Goal: Task Accomplishment & Management: Use online tool/utility

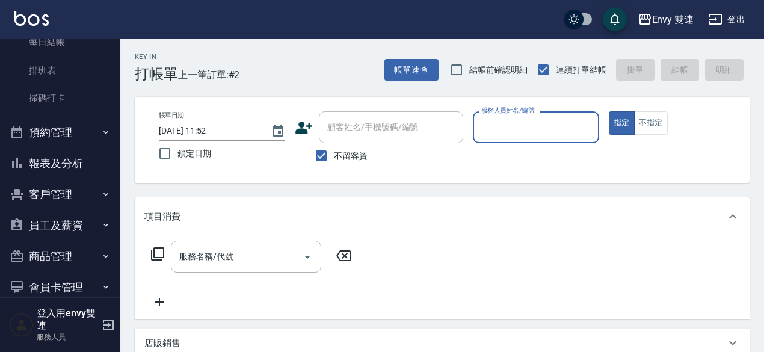
scroll to position [247, 0]
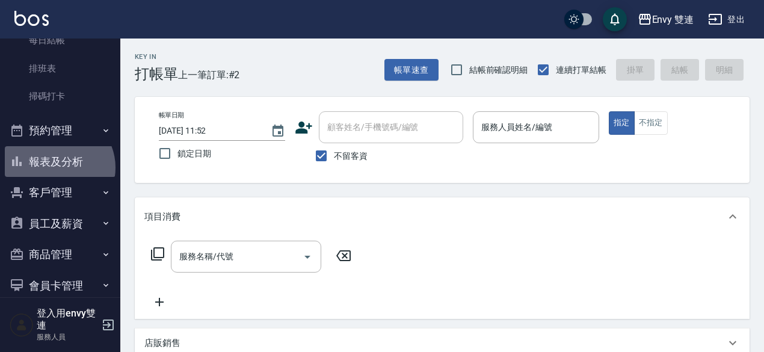
click at [58, 167] on button "報表及分析" at bounding box center [60, 161] width 111 height 31
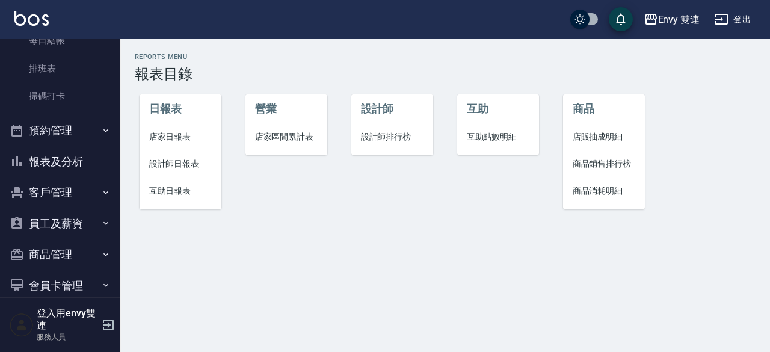
click at [166, 171] on li "設計師日報表" at bounding box center [181, 163] width 82 height 27
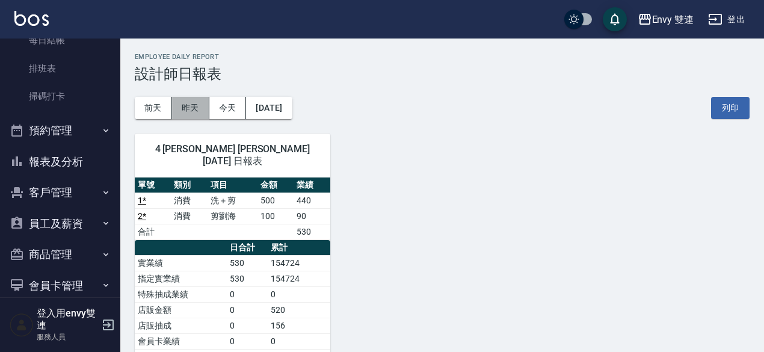
click at [203, 110] on button "昨天" at bounding box center [190, 108] width 37 height 22
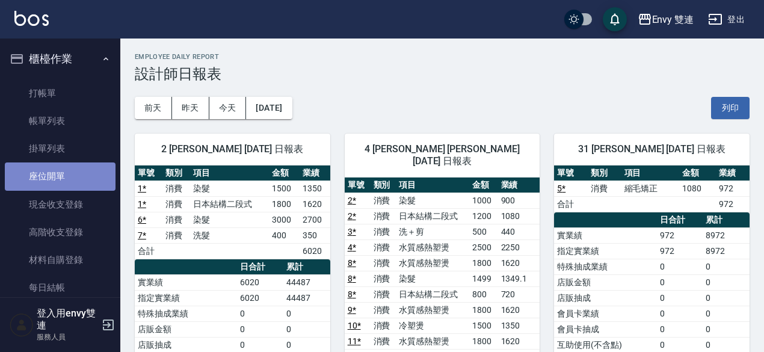
click at [73, 185] on link "座位開單" at bounding box center [60, 176] width 111 height 28
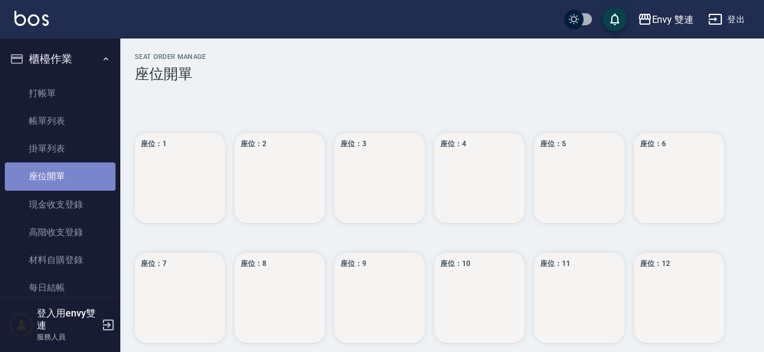
click at [73, 185] on link "座位開單" at bounding box center [60, 176] width 111 height 28
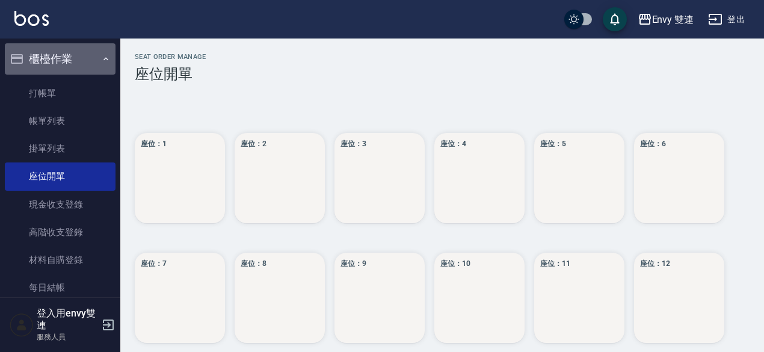
click at [93, 73] on button "櫃檯作業" at bounding box center [60, 58] width 111 height 31
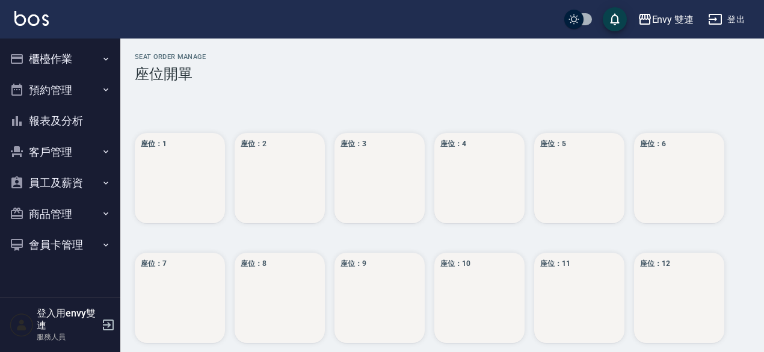
drag, startPoint x: 95, startPoint y: 88, endPoint x: 94, endPoint y: 51, distance: 37.3
click at [94, 51] on ul "櫃檯作業 打帳單 帳單列表 掛單列表 座位開單 現金收支登錄 高階收支登錄 材料自購登錄 每日結帳 排班表 掃碼打卡 預約管理 預約管理 單日預約紀錄 單週預…" at bounding box center [60, 152] width 111 height 227
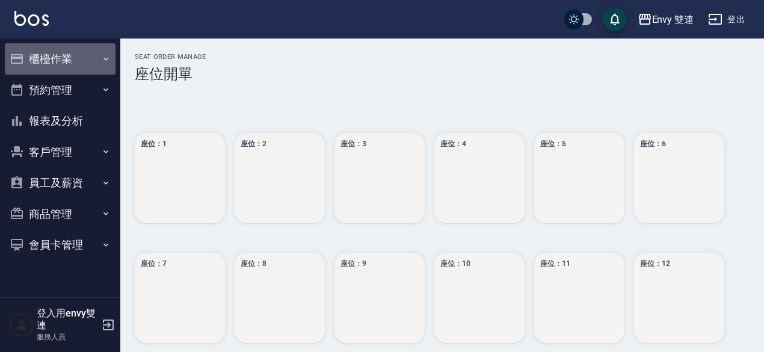
click at [94, 51] on button "櫃檯作業" at bounding box center [60, 58] width 111 height 31
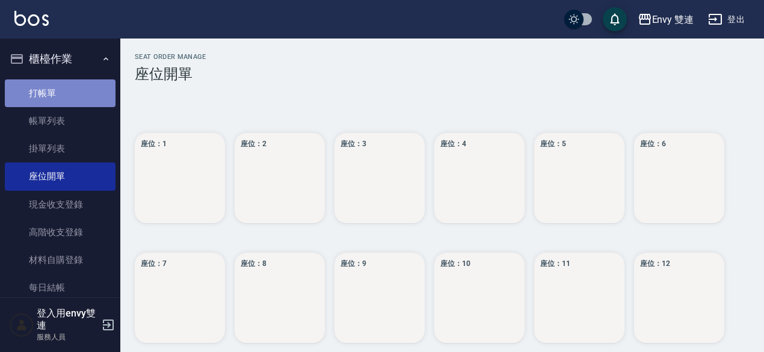
click at [90, 79] on link "打帳單" at bounding box center [60, 93] width 111 height 28
